Goal: Task Accomplishment & Management: Manage account settings

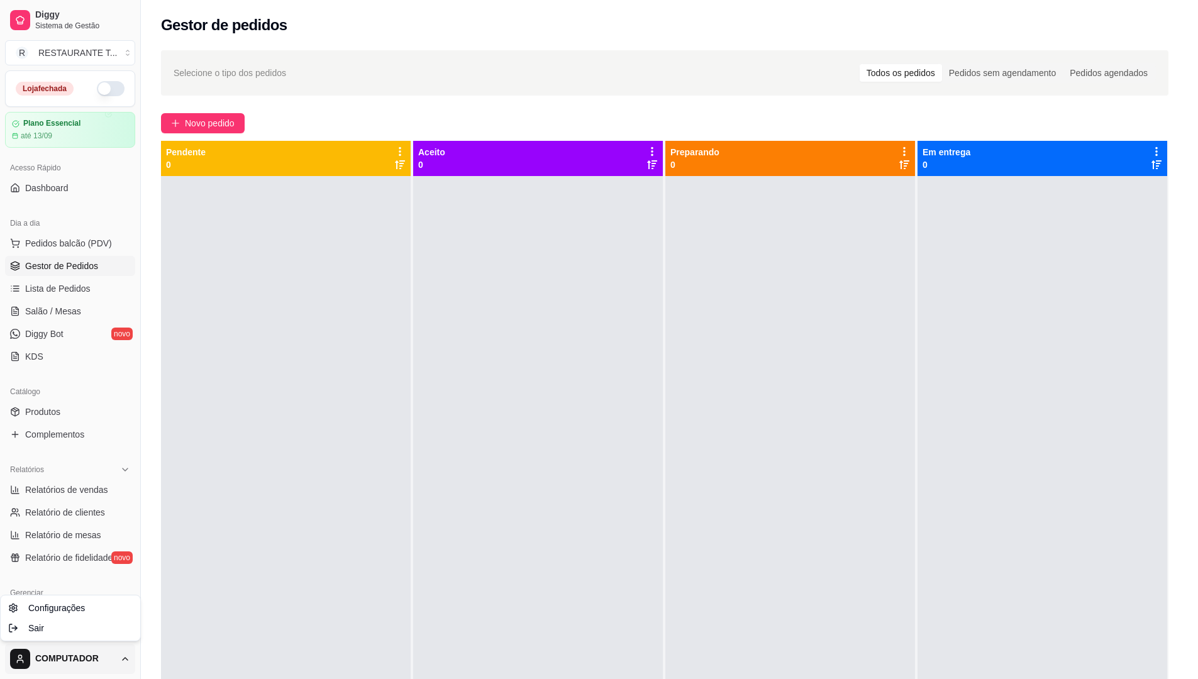
click at [53, 656] on html "Diggy Sistema de Gestão R RESTAURANTE T ... Loja fechada Plano Essencial até 13…" at bounding box center [599, 339] width 1198 height 679
click at [38, 626] on span "Sair" at bounding box center [36, 628] width 16 height 13
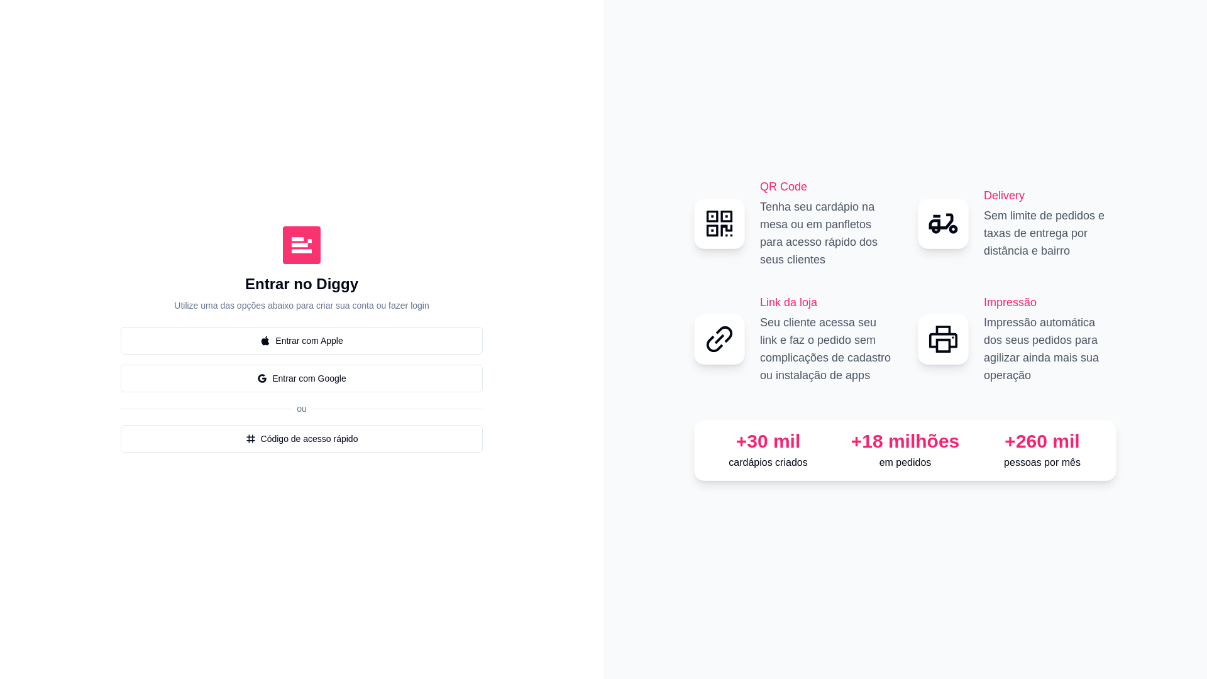
click at [141, 600] on div "Entrar no Diggy Utilize uma das opções abaixo para criar sua conta ou fazer log…" at bounding box center [301, 339] width 553 height 629
click at [110, 296] on div "Entrar no Diggy Utilize uma das opções abaixo para criar sua conta ou fazer log…" at bounding box center [301, 339] width 553 height 629
click at [601, 290] on div "Entrar no Diggy Utilize uma das opções abaixo para criar sua conta ou fazer log…" at bounding box center [302, 339] width 604 height 679
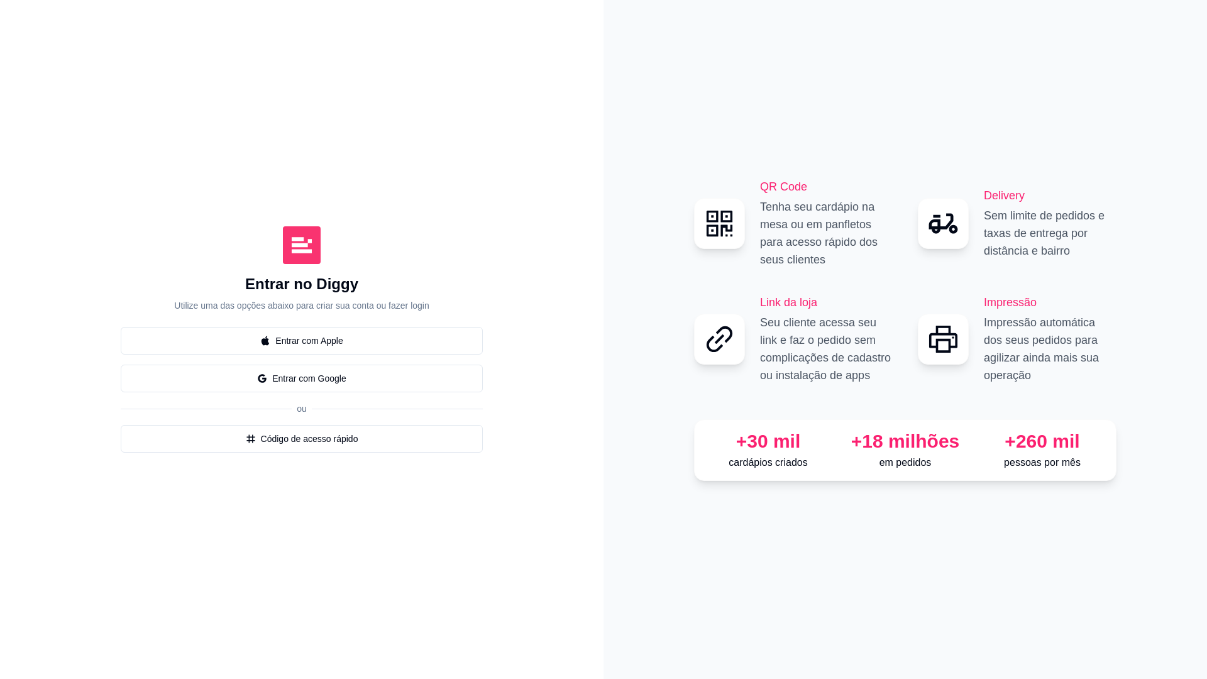
click at [599, 294] on div "Entrar no Diggy Utilize uma das opções abaixo para criar sua conta ou fazer log…" at bounding box center [302, 339] width 604 height 679
